Goal: Task Accomplishment & Management: Manage account settings

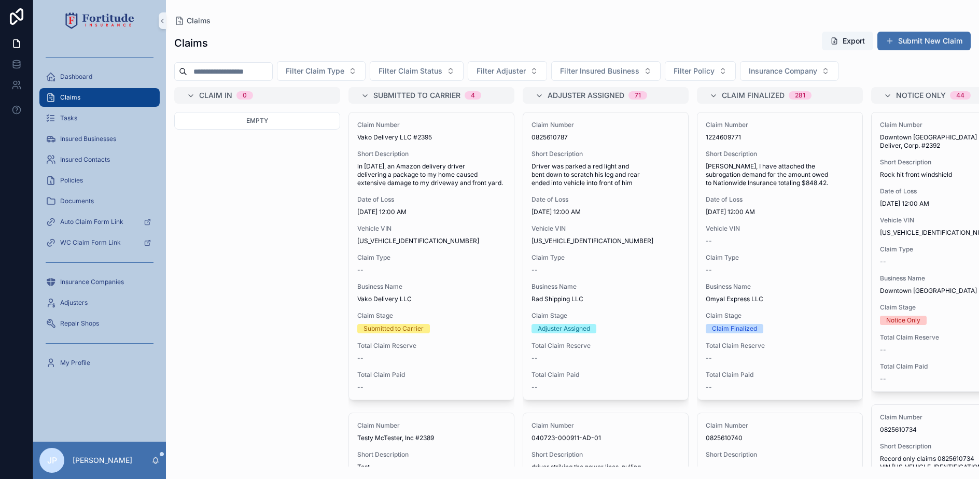
drag, startPoint x: 245, startPoint y: 67, endPoint x: 255, endPoint y: 69, distance: 10.6
click at [245, 67] on input "scrollable content" at bounding box center [229, 71] width 85 height 15
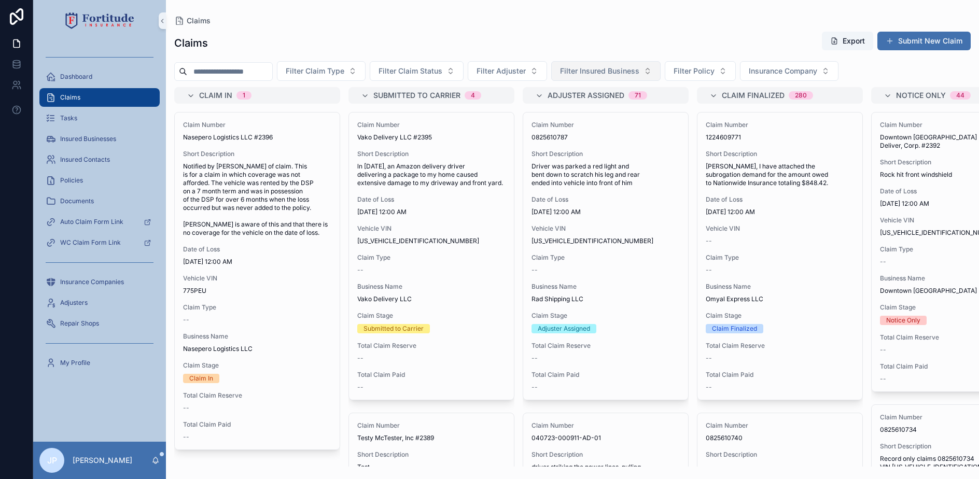
click at [627, 70] on span "Filter Insured Business" at bounding box center [599, 71] width 79 height 10
type input "********"
click at [606, 117] on span "Drop Off Logistics LLC" at bounding box center [610, 113] width 77 height 10
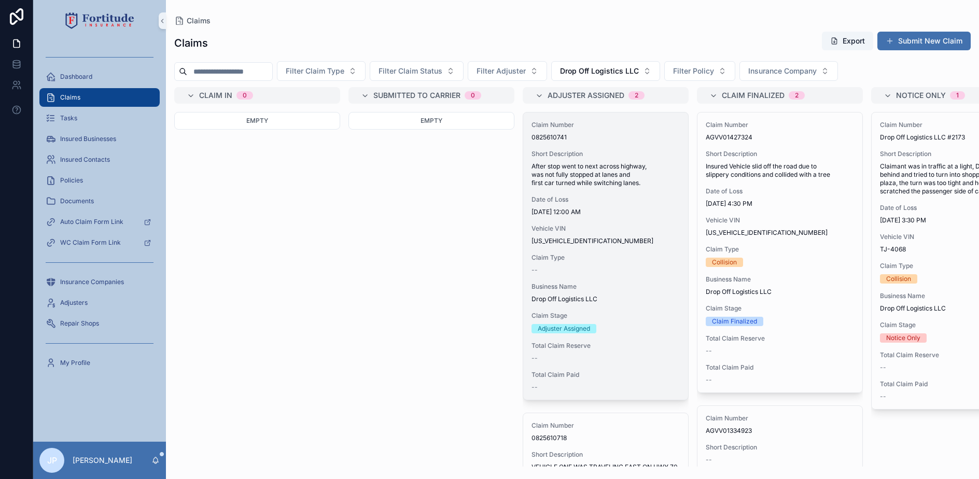
click at [631, 226] on span "Vehicle VIN" at bounding box center [605, 229] width 148 height 8
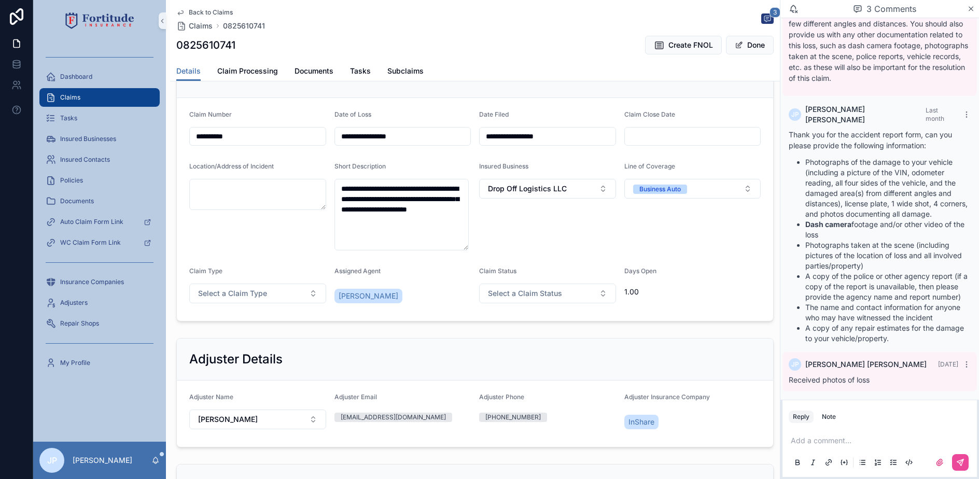
scroll to position [259, 0]
